Goal: Complete application form

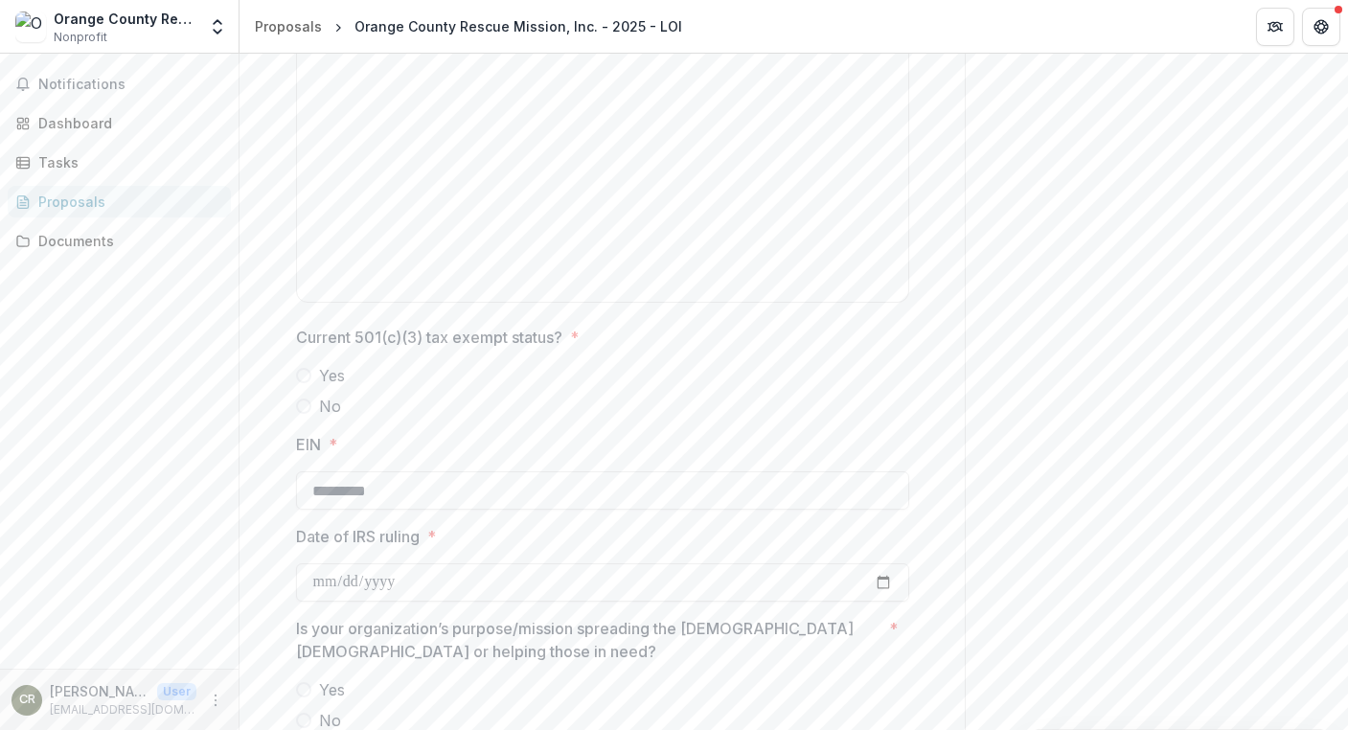
scroll to position [1769, 0]
click at [305, 368] on label "Yes" at bounding box center [602, 373] width 613 height 23
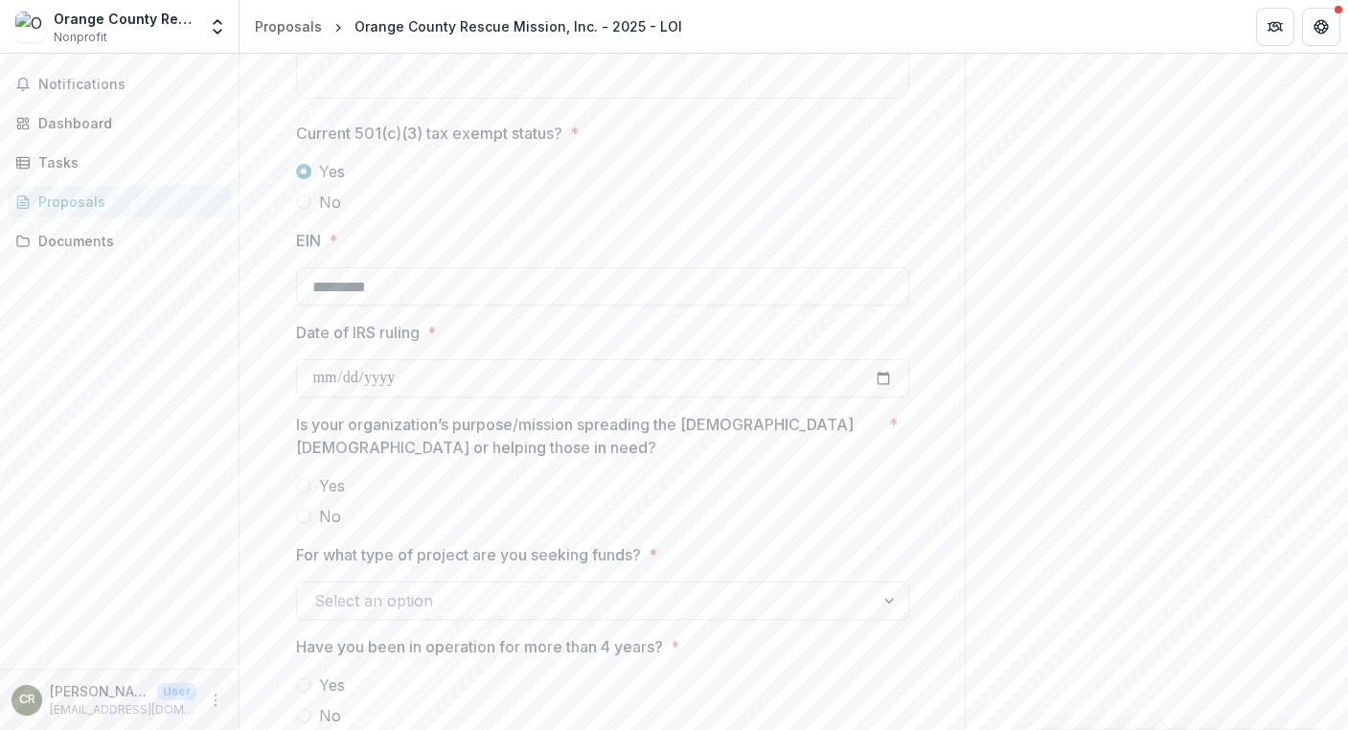
scroll to position [2057, 0]
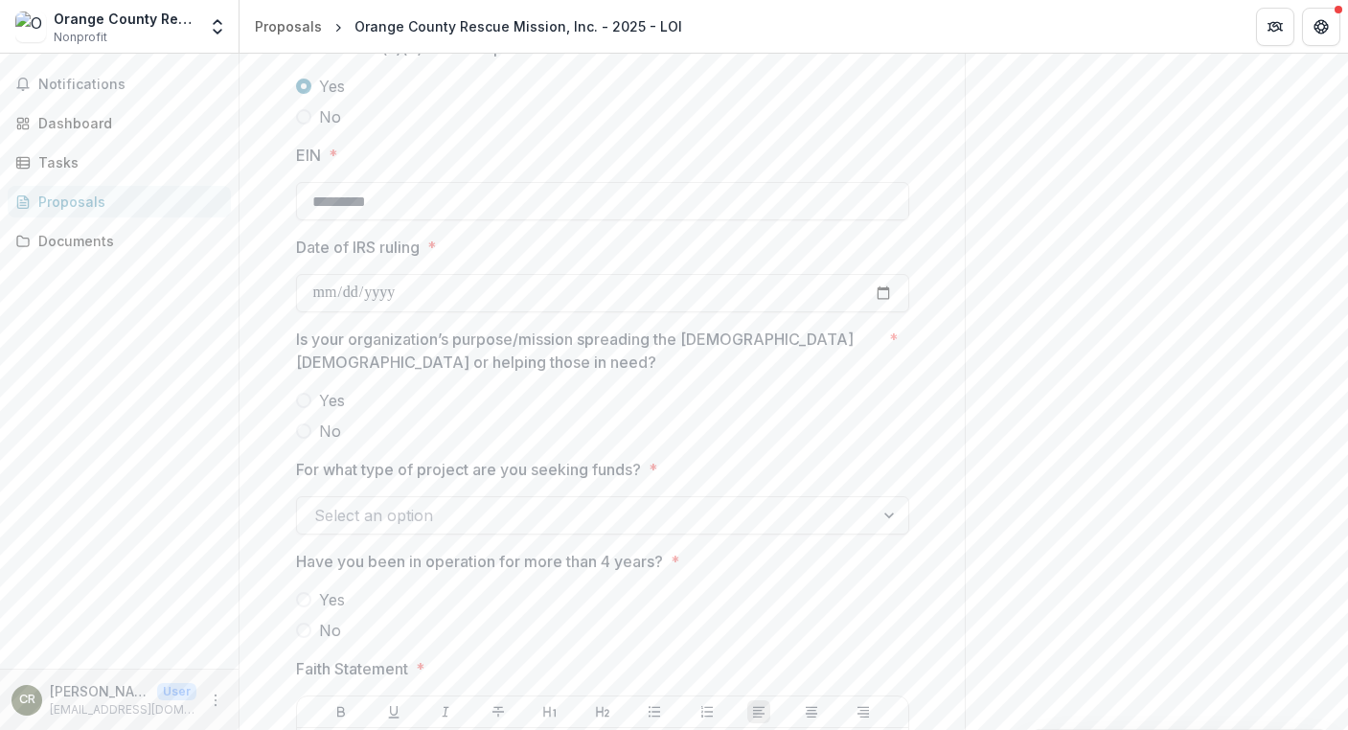
click at [307, 402] on span at bounding box center [303, 400] width 15 height 15
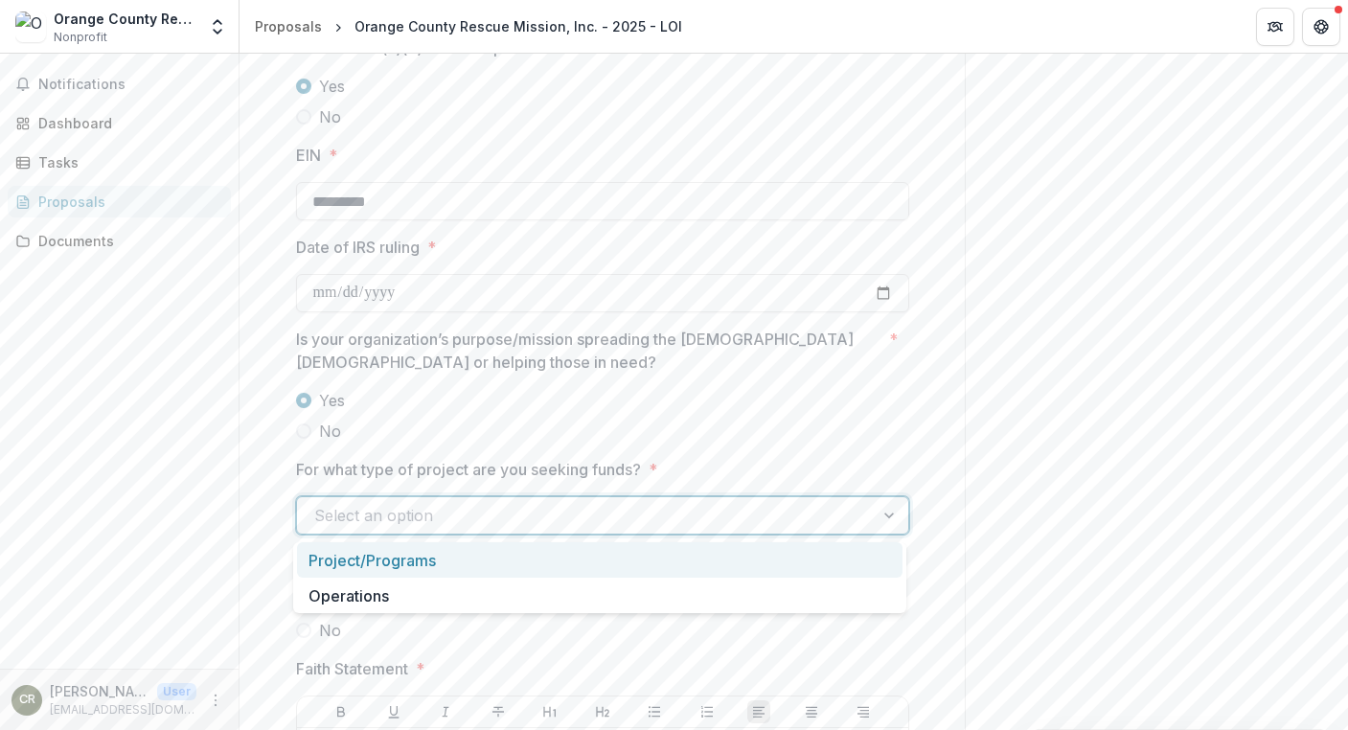
click at [848, 515] on div at bounding box center [585, 515] width 542 height 27
click at [408, 564] on div "Project/Programs" at bounding box center [600, 559] width 606 height 35
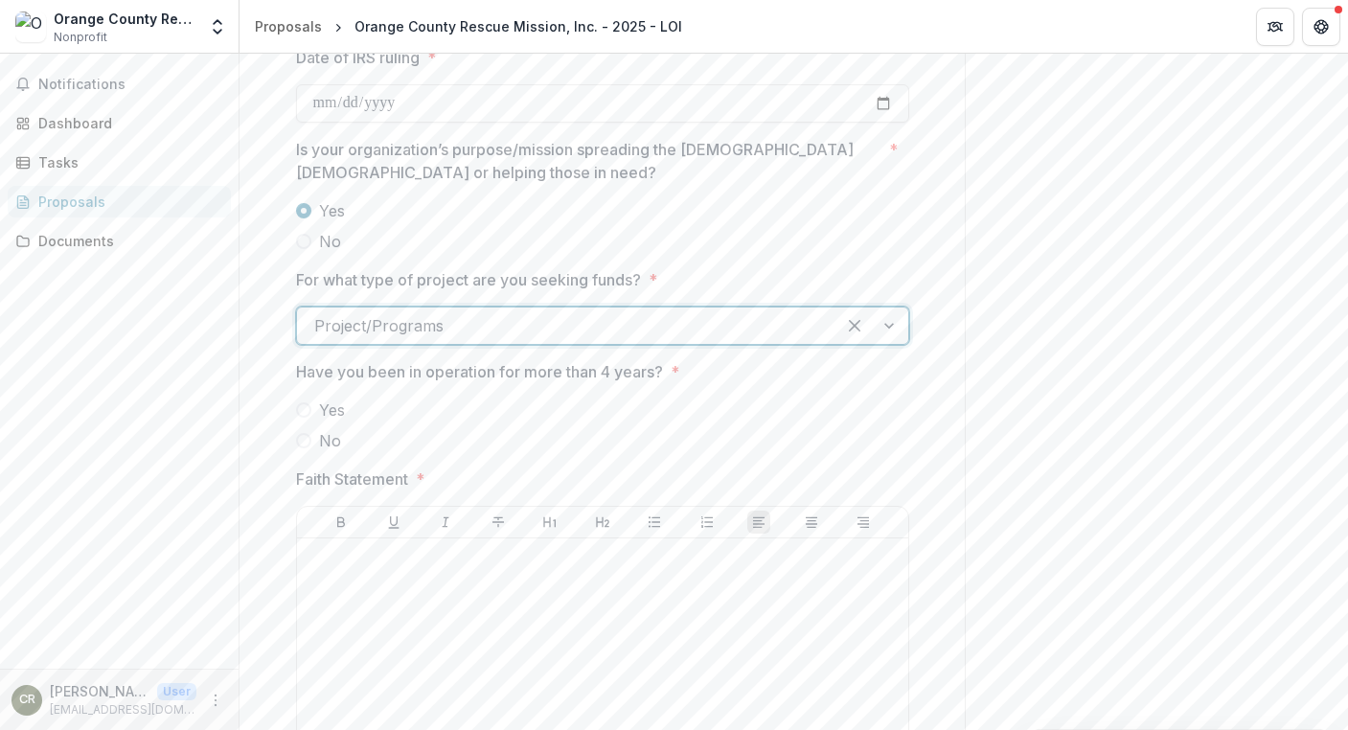
scroll to position [2344, 0]
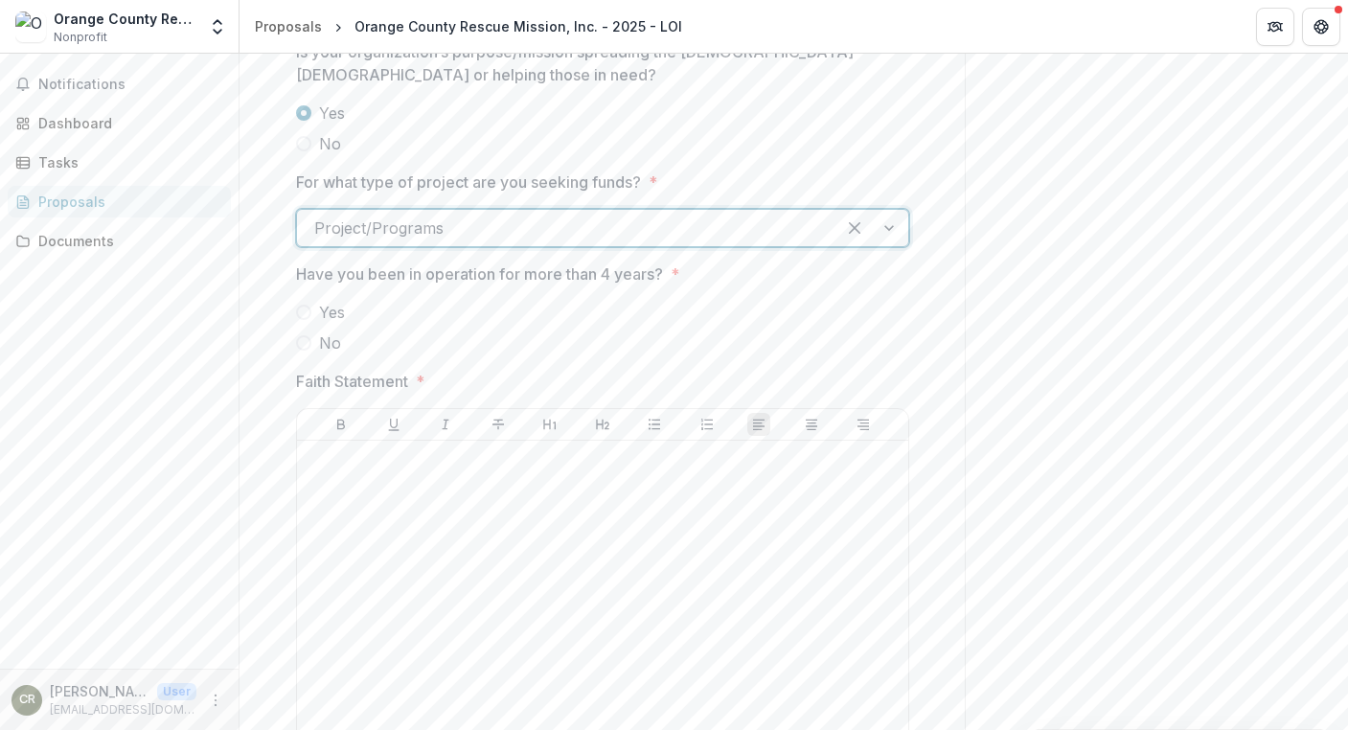
click at [308, 314] on span at bounding box center [303, 312] width 15 height 15
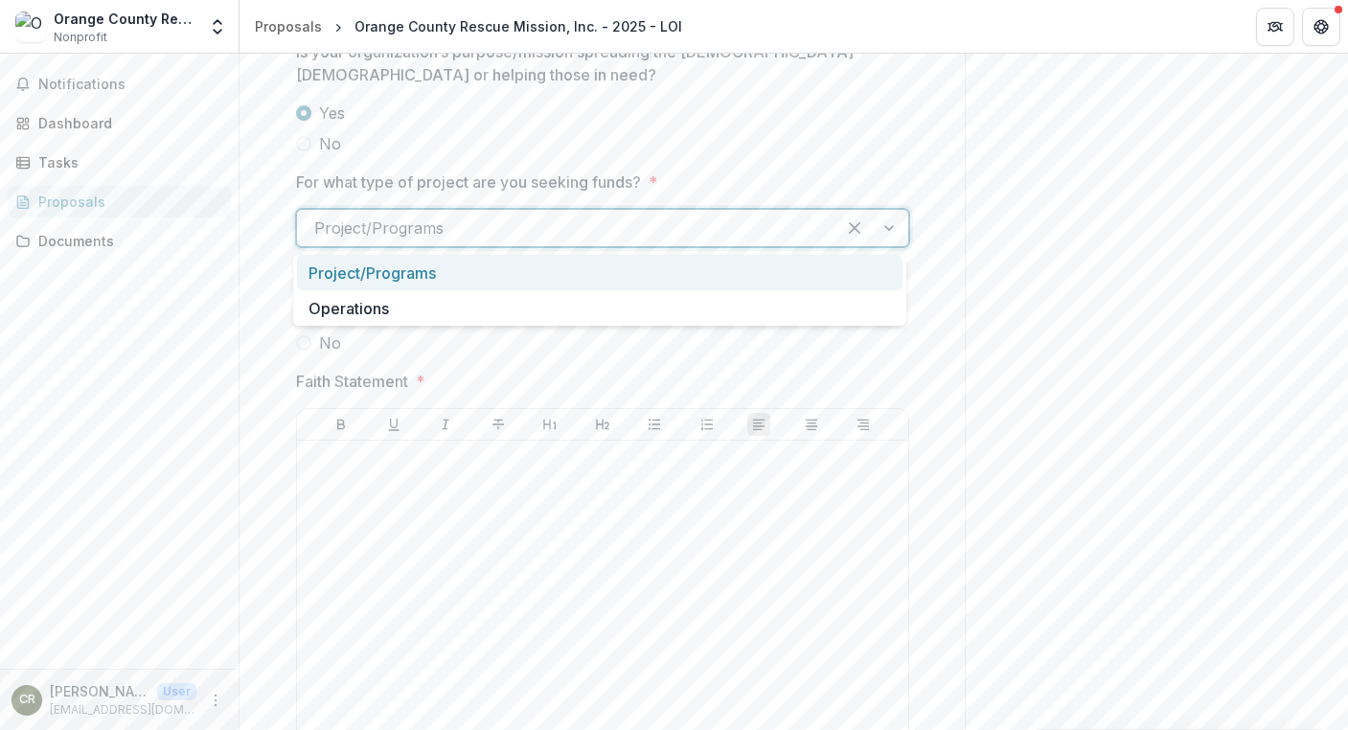
click at [885, 226] on div at bounding box center [872, 228] width 73 height 36
click at [886, 227] on div at bounding box center [872, 228] width 73 height 36
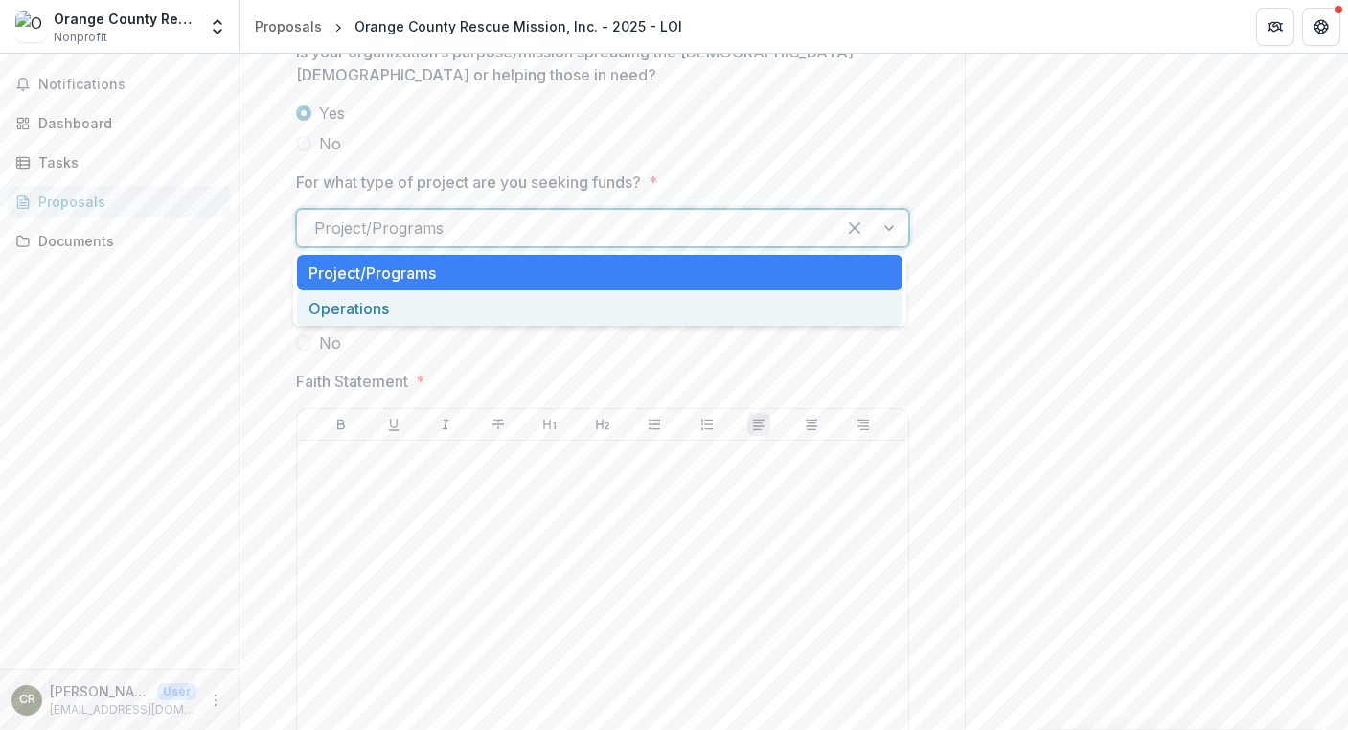
click at [341, 315] on div "Operations" at bounding box center [600, 307] width 606 height 35
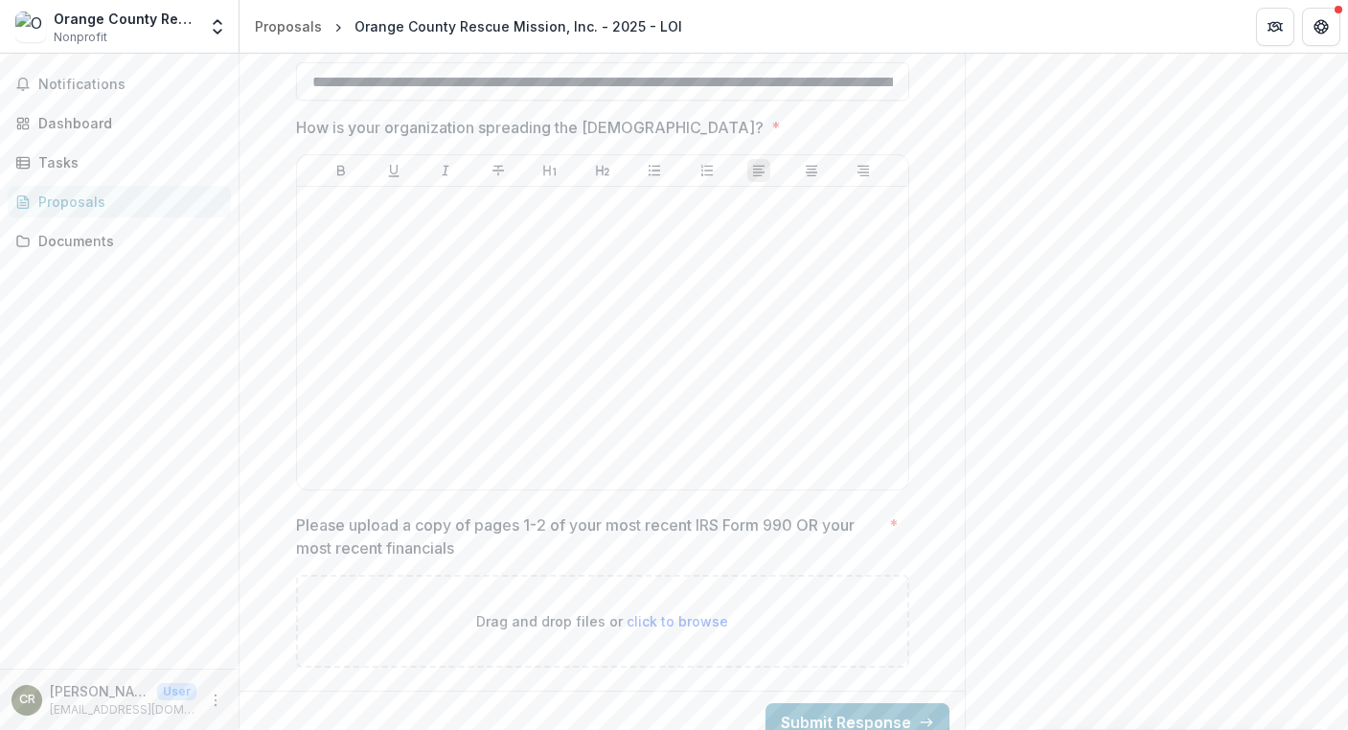
scroll to position [3111, 0]
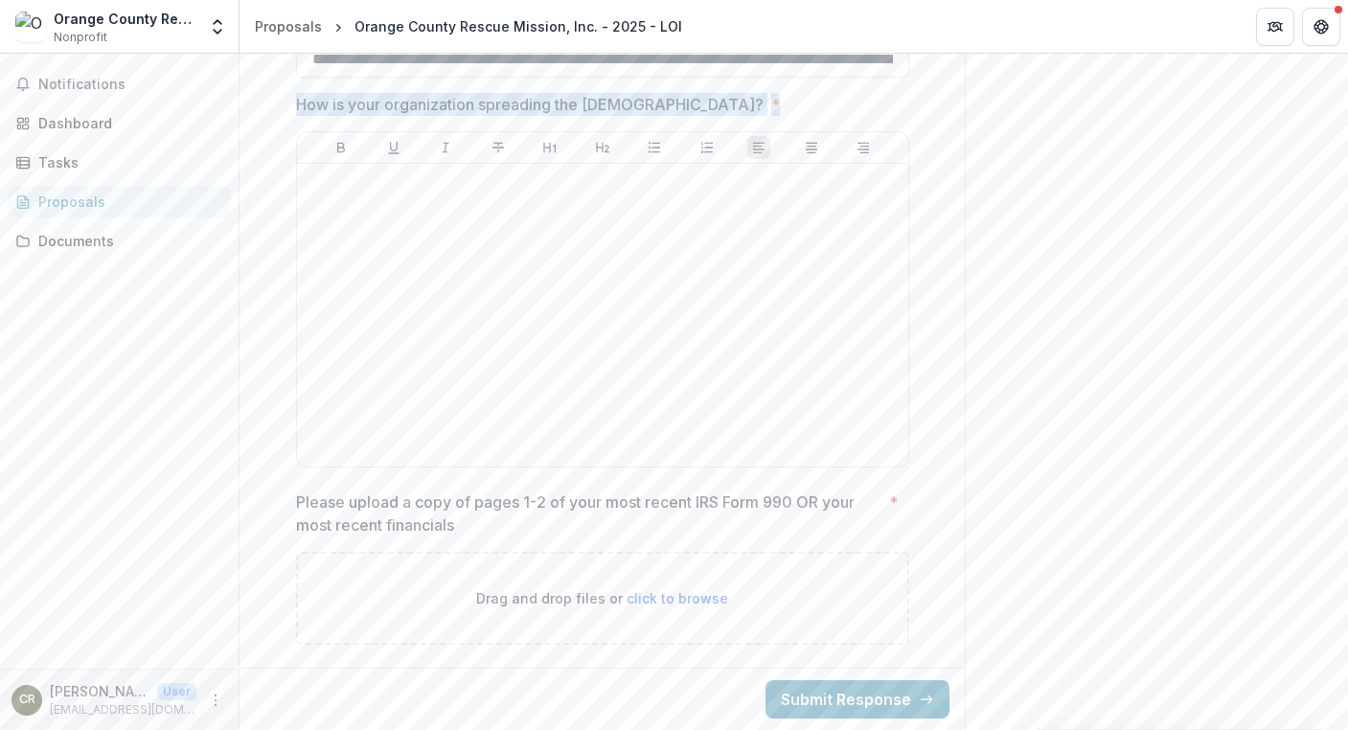
drag, startPoint x: 678, startPoint y: 108, endPoint x: 251, endPoint y: 92, distance: 427.7
copy span "How is your organization spreading the [DEMOGRAPHIC_DATA]? *"
click at [82, 285] on div "Notifications Dashboard Tasks Proposals Documents" at bounding box center [119, 361] width 239 height 615
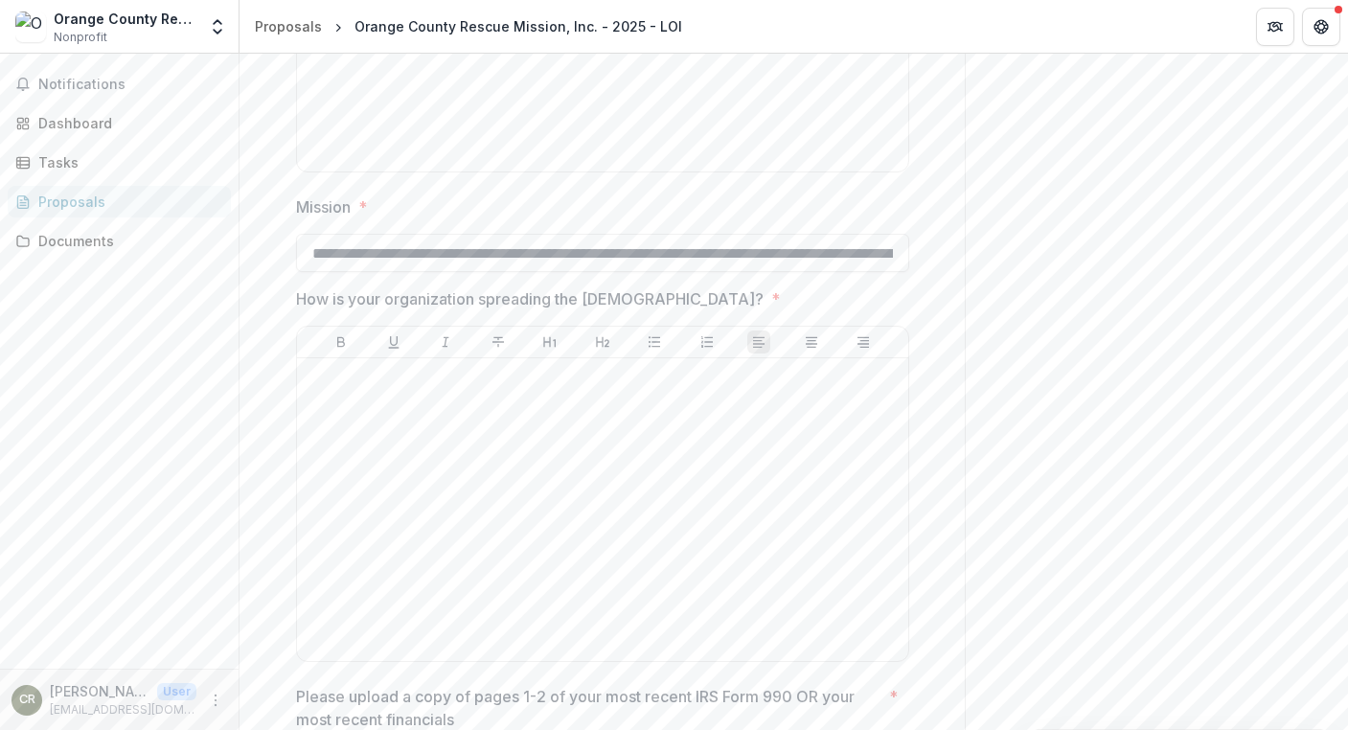
scroll to position [2823, 0]
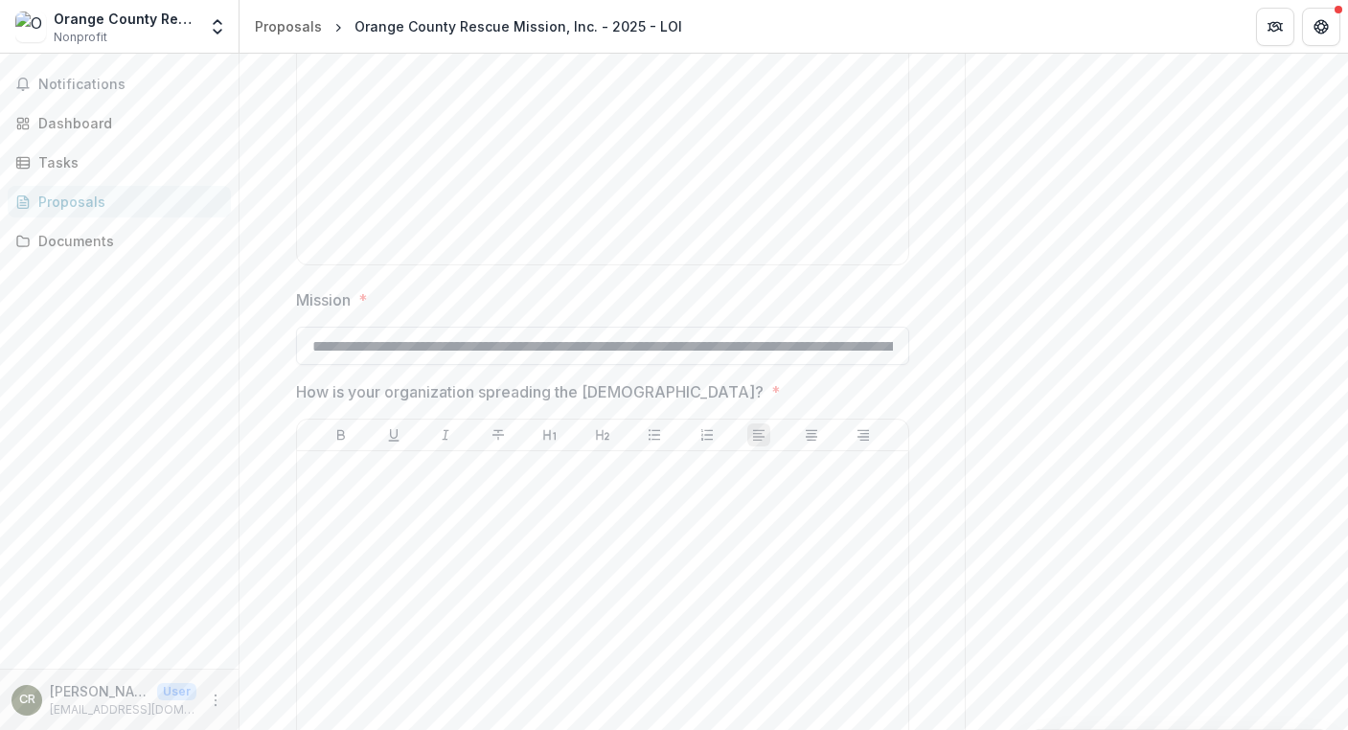
click at [376, 346] on input "**********" at bounding box center [602, 346] width 613 height 38
click at [819, 342] on input "**********" at bounding box center [602, 346] width 613 height 38
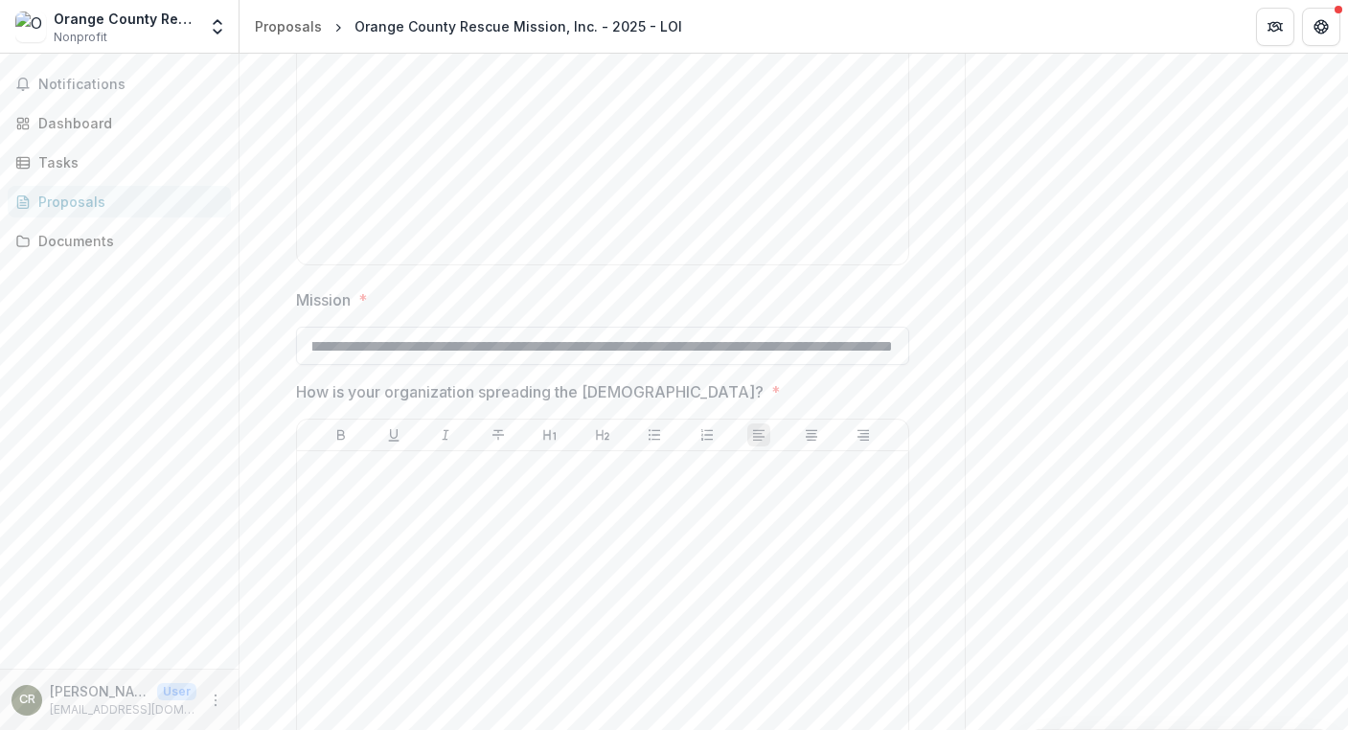
paste input "**********"
type input "**********"
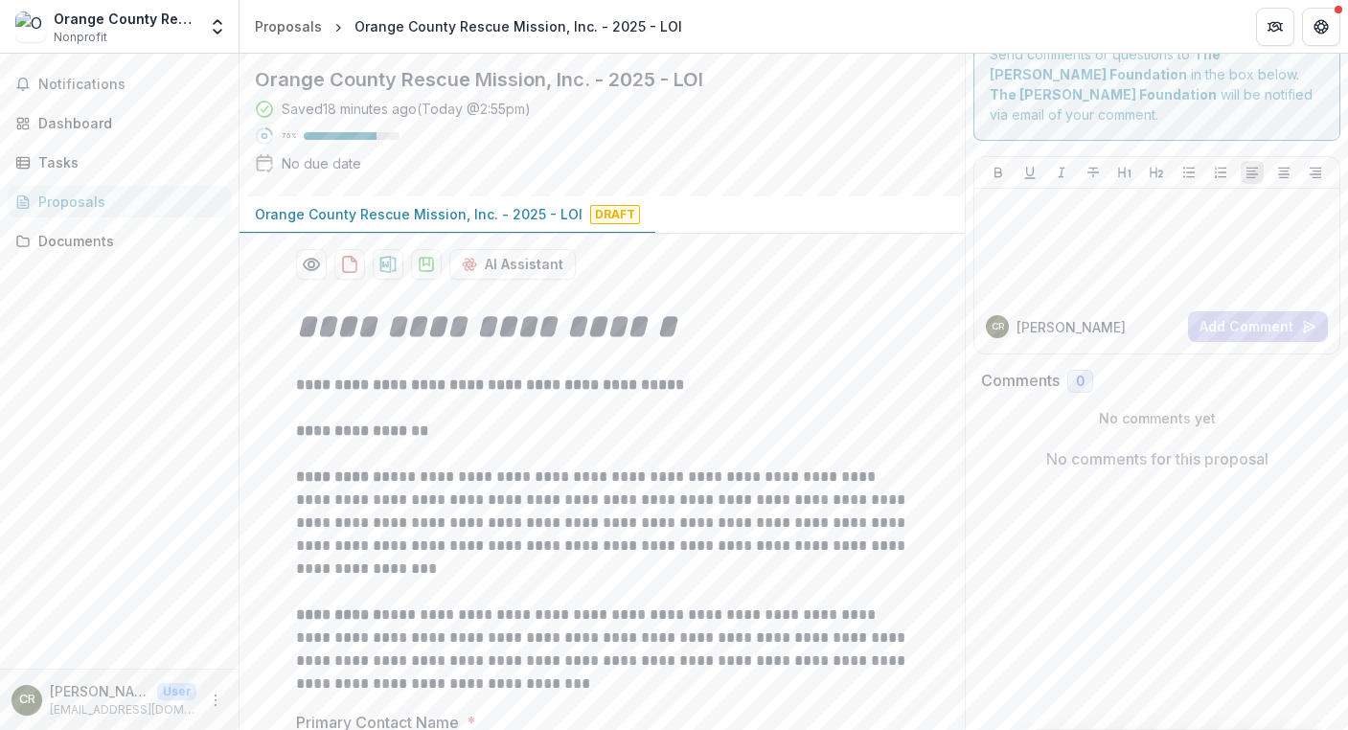
scroll to position [0, 0]
